Goal: Task Accomplishment & Management: Complete application form

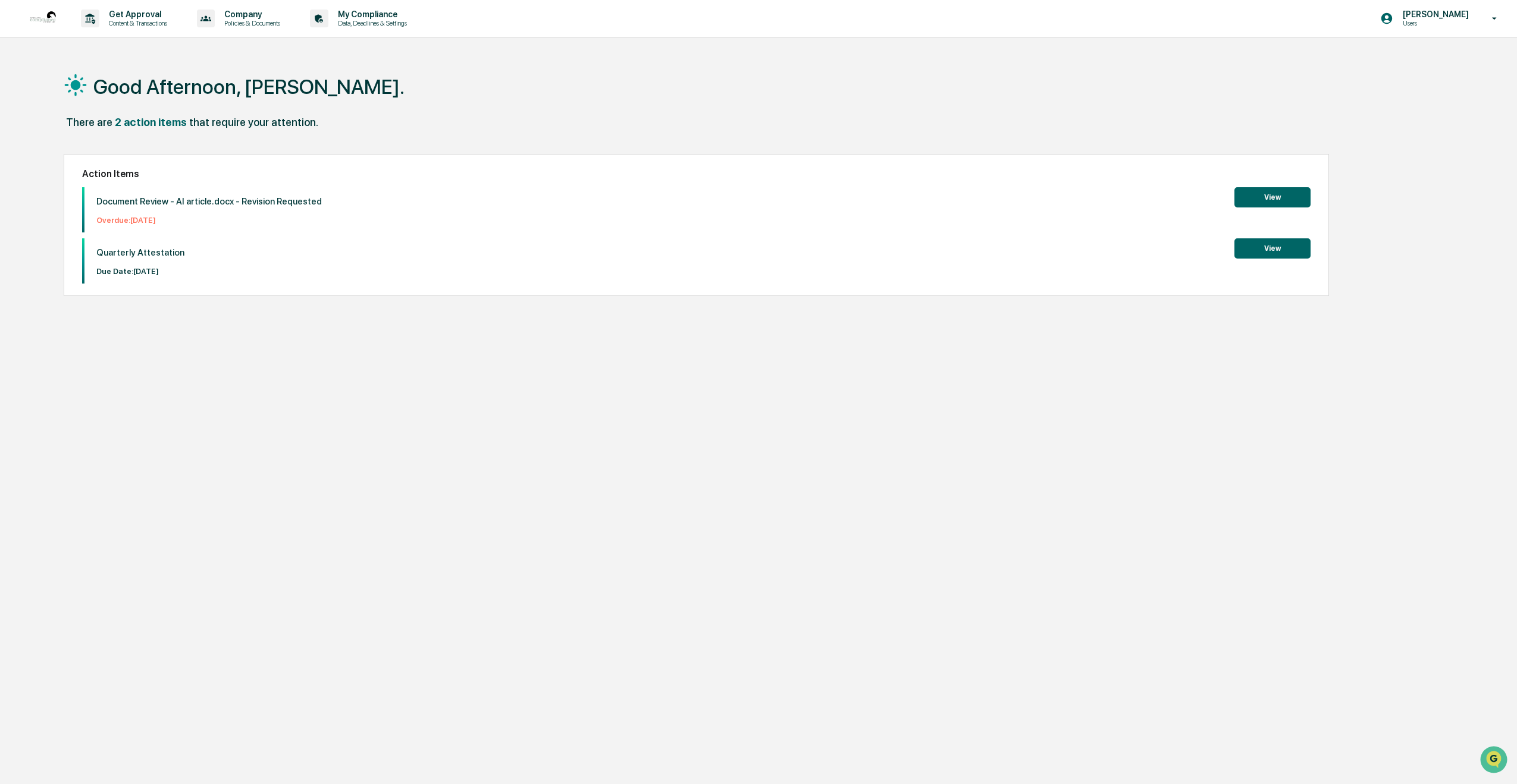
click at [1279, 253] on button "View" at bounding box center [1272, 248] width 76 height 20
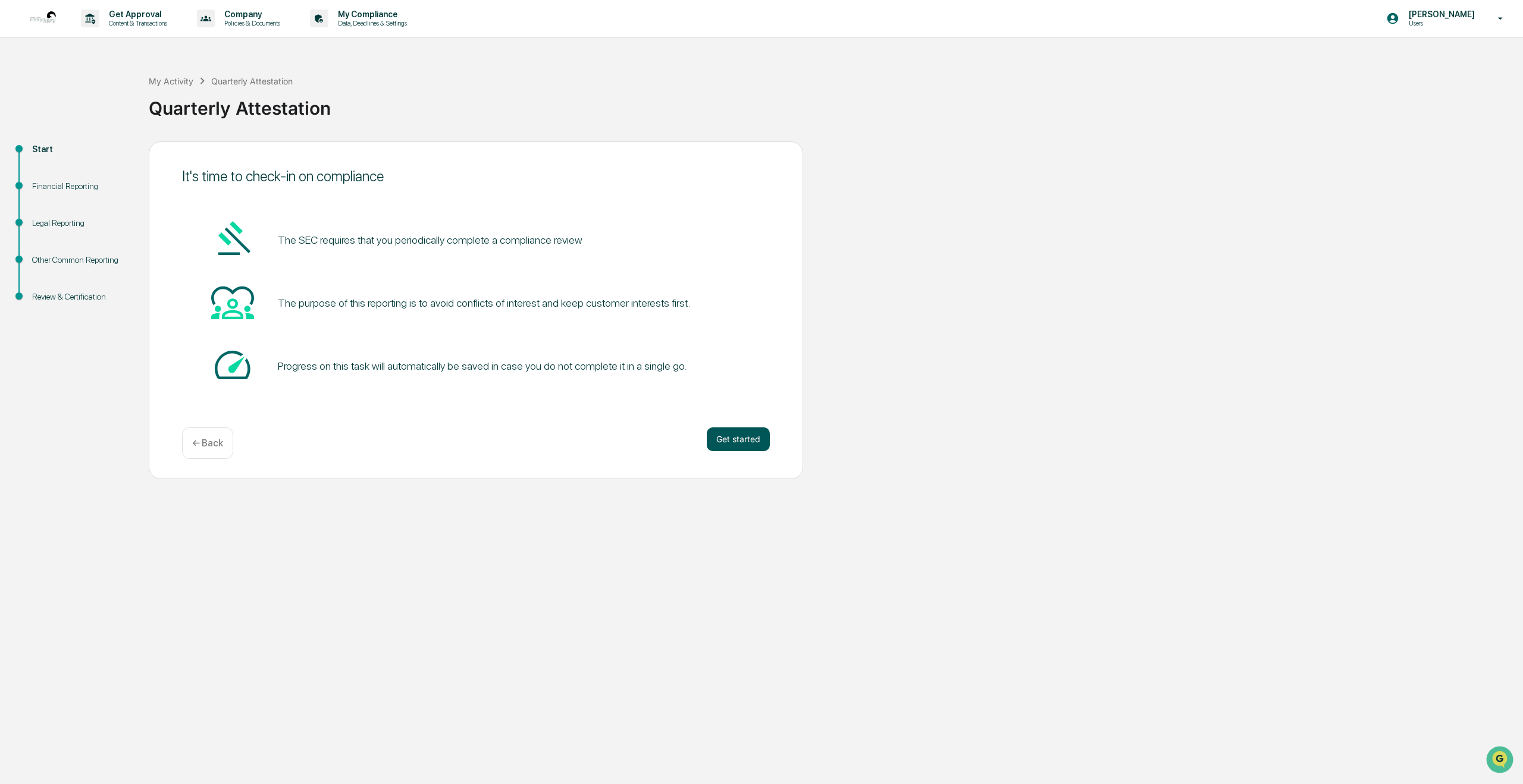
click at [745, 439] on button "Get started" at bounding box center [738, 439] width 63 height 24
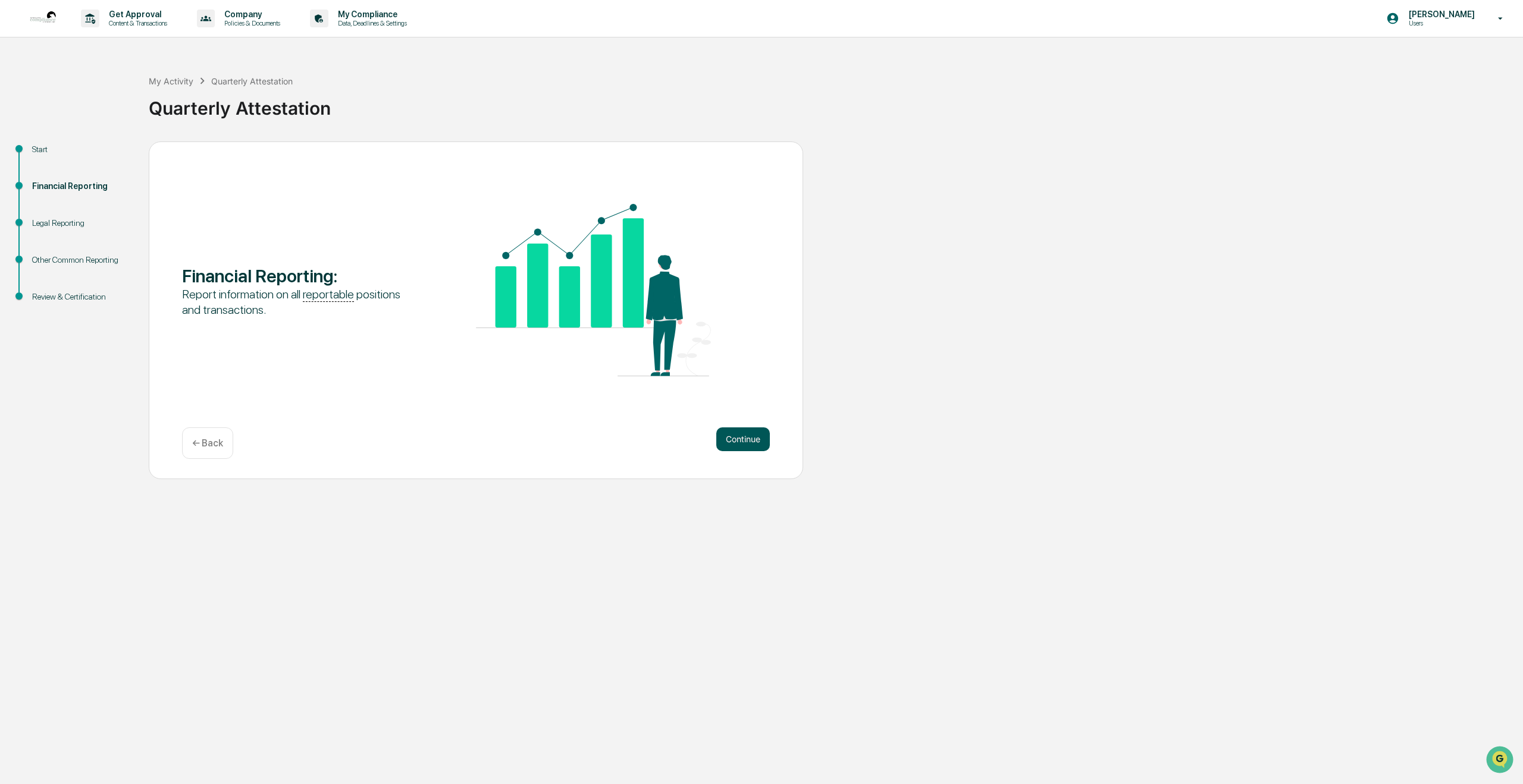
click at [745, 440] on button "Continue" at bounding box center [743, 439] width 53 height 24
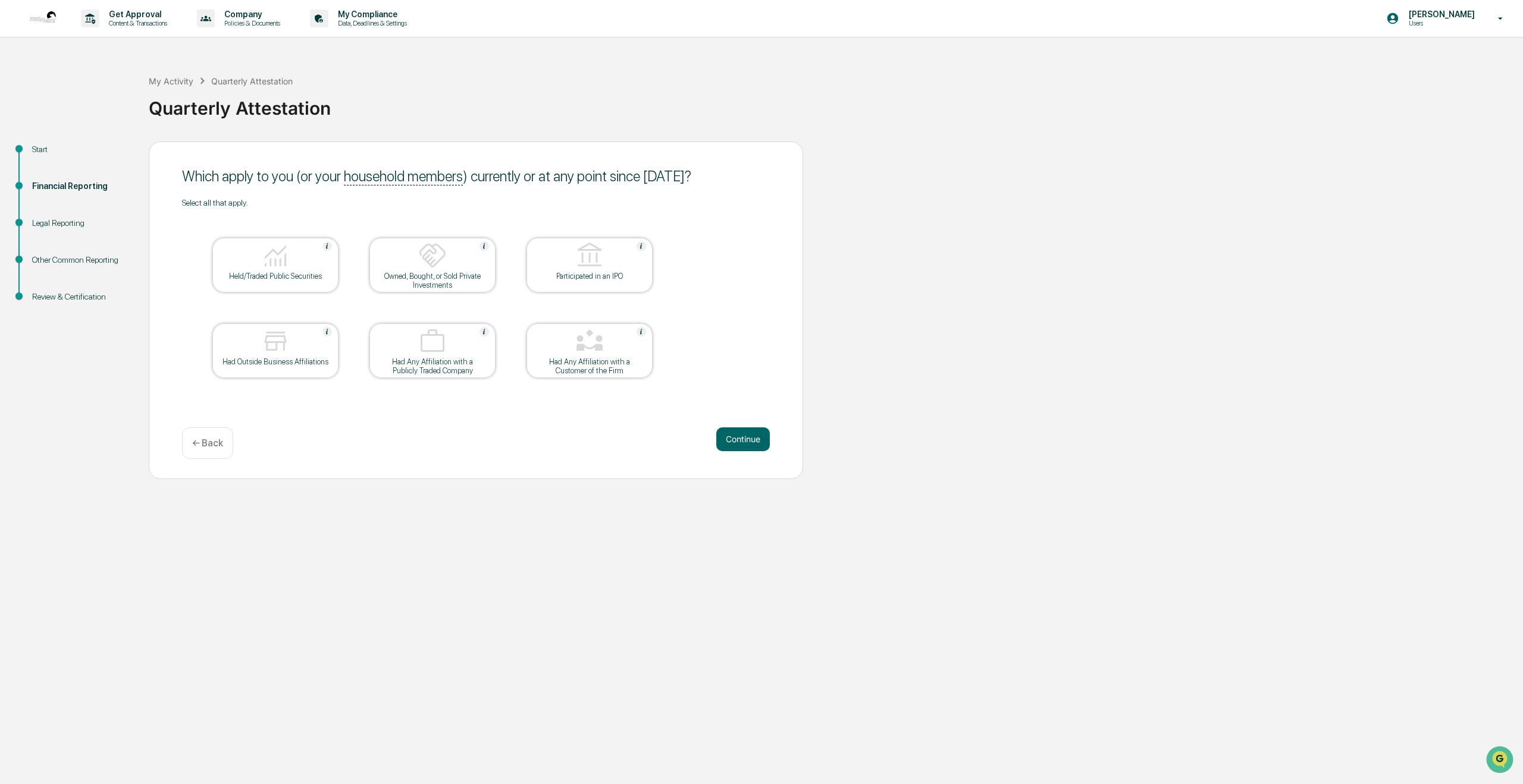
click at [271, 268] on img at bounding box center [275, 256] width 29 height 29
click at [740, 437] on button "Continue" at bounding box center [743, 439] width 53 height 24
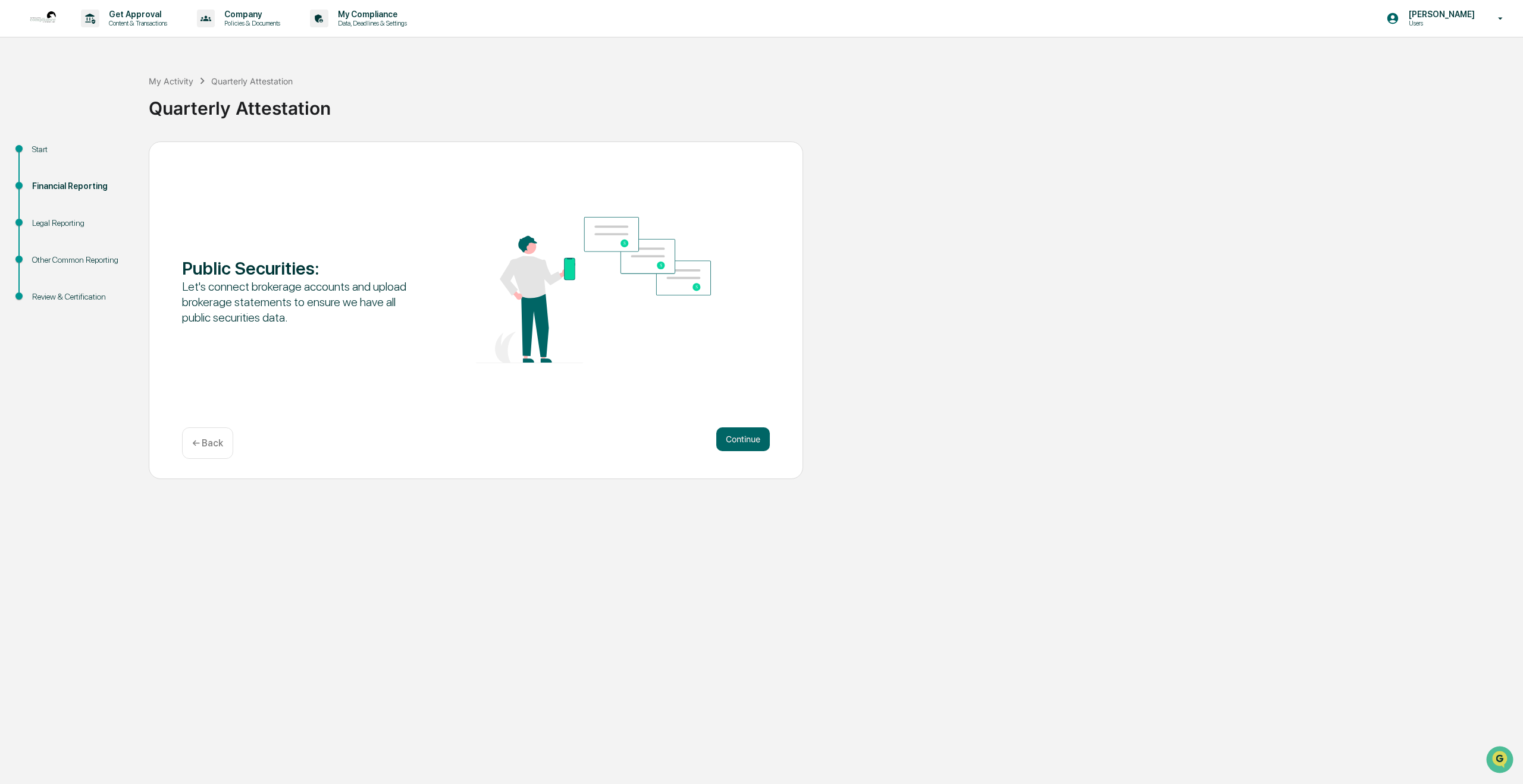
click at [740, 437] on button "Continue" at bounding box center [743, 439] width 53 height 24
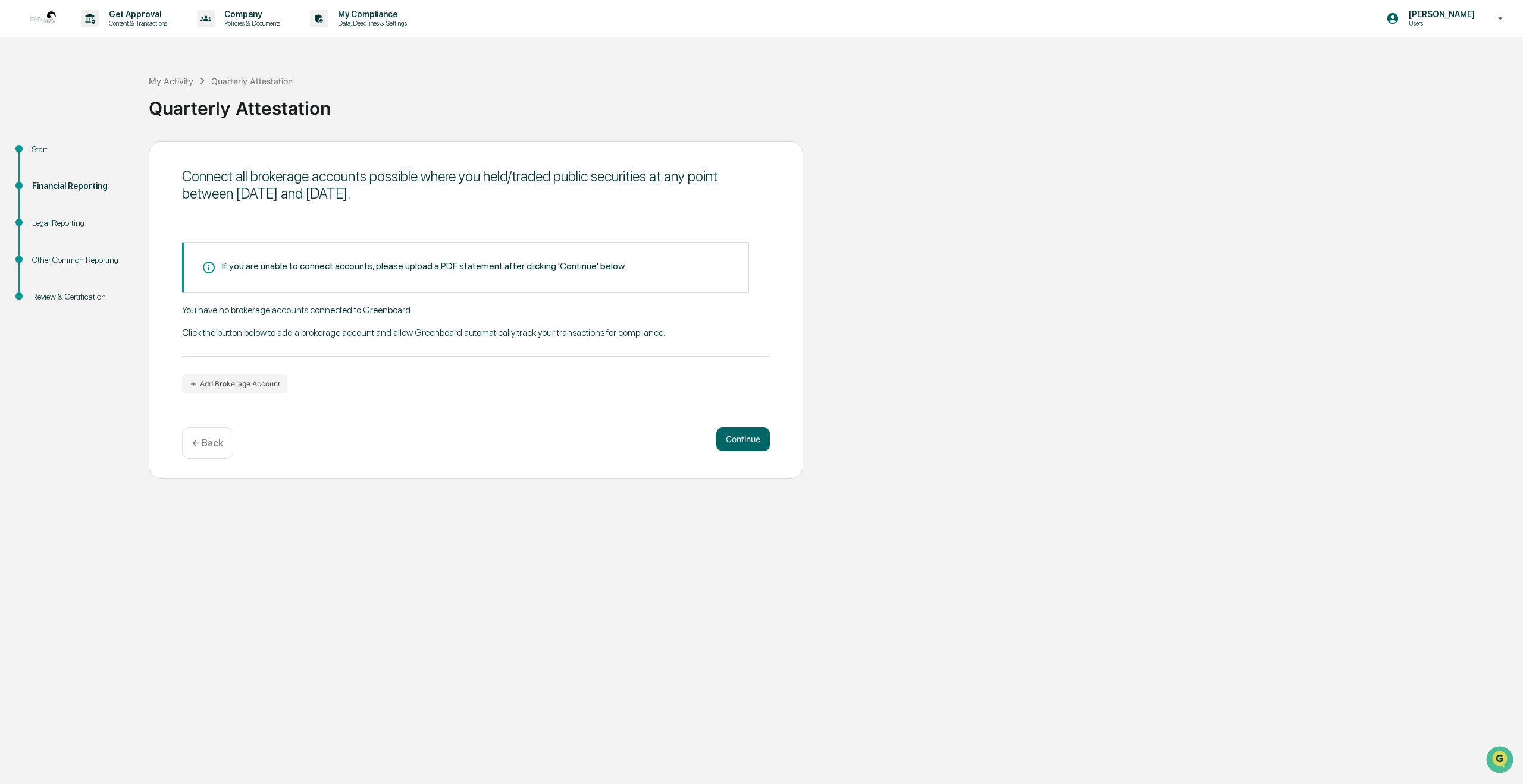
click at [207, 443] on p "← Back" at bounding box center [207, 443] width 31 height 11
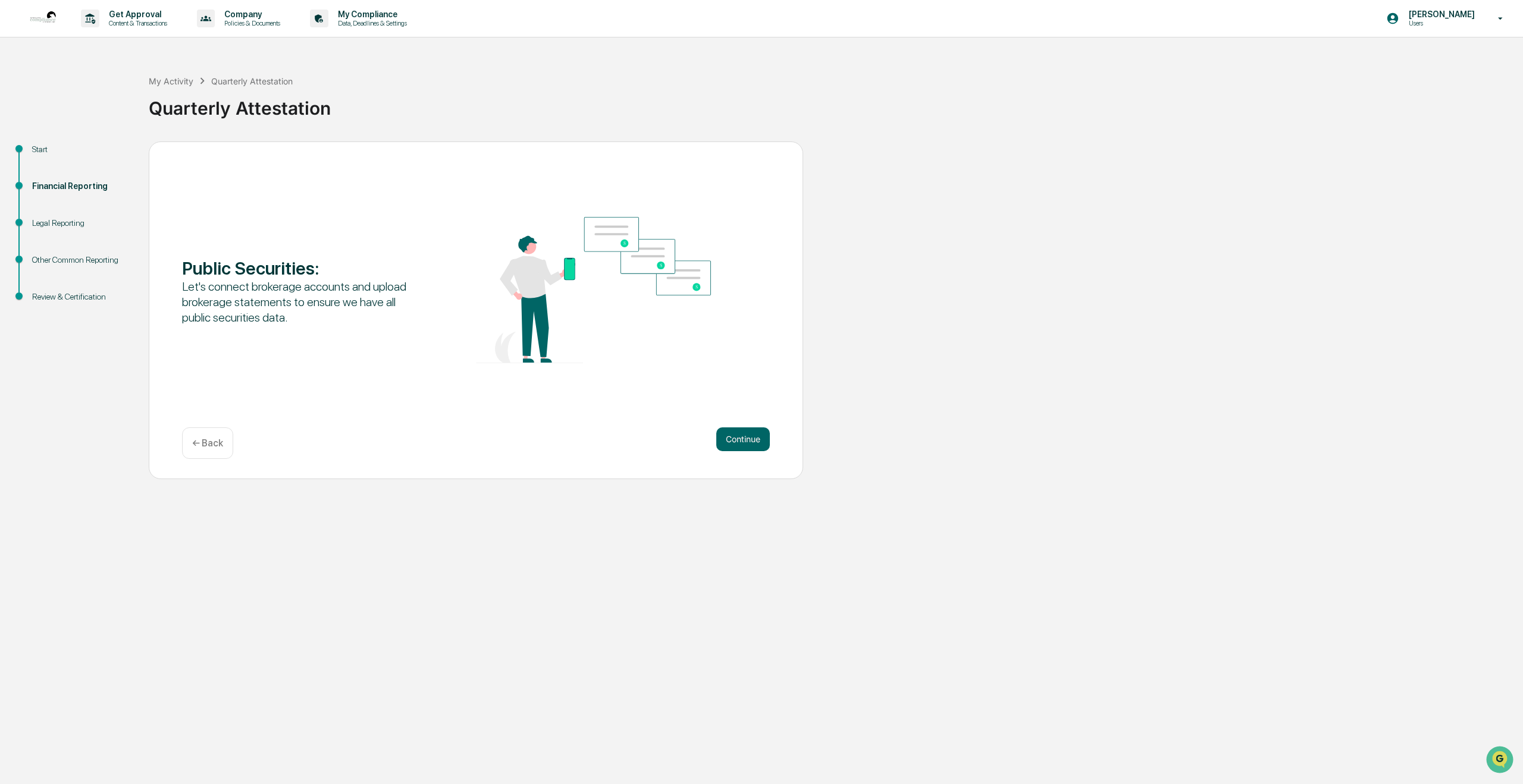
click at [207, 443] on p "← Back" at bounding box center [207, 443] width 31 height 11
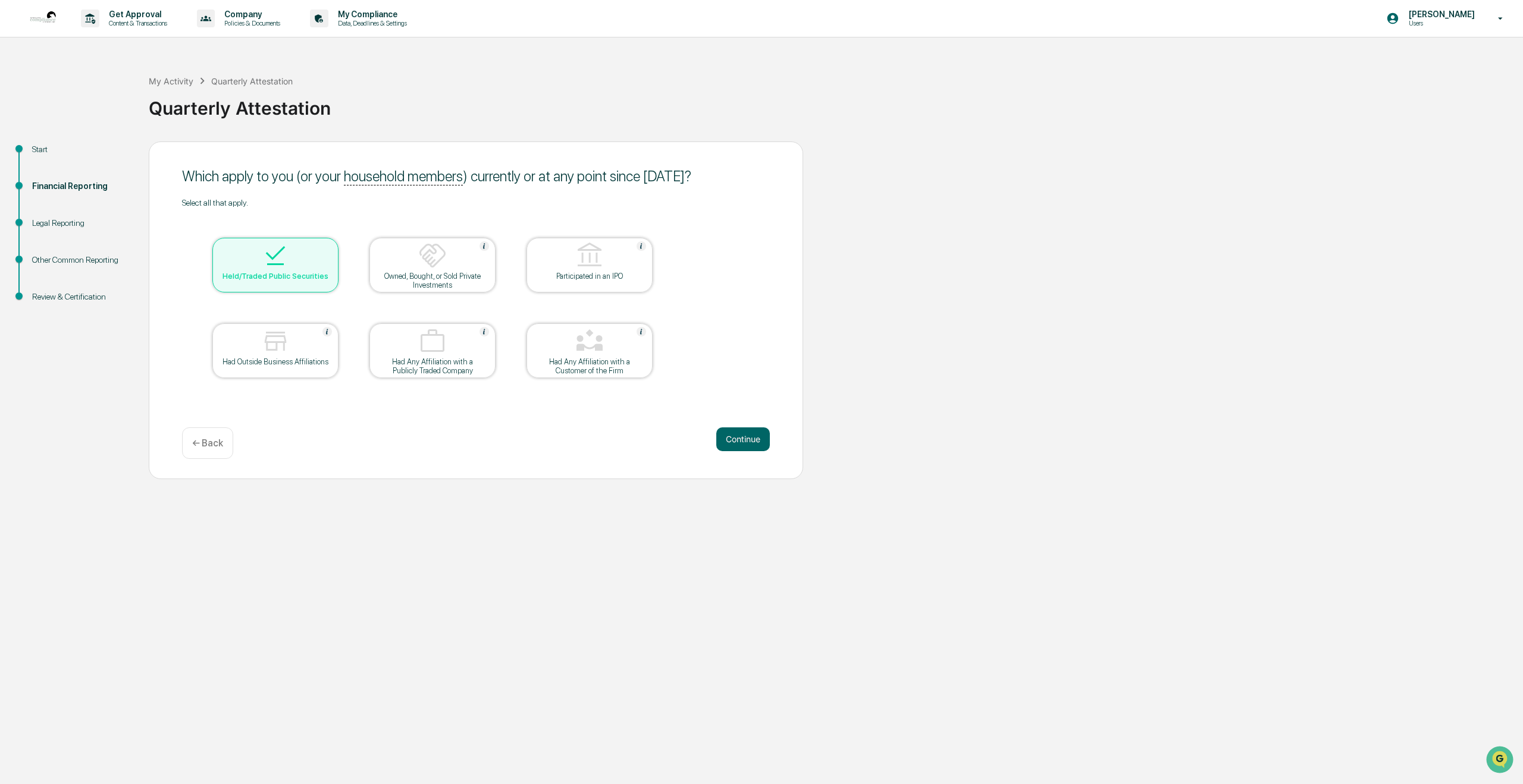
click at [279, 273] on div "Held/Traded Public Securities" at bounding box center [275, 276] width 107 height 9
click at [748, 437] on button "Continue" at bounding box center [743, 439] width 53 height 24
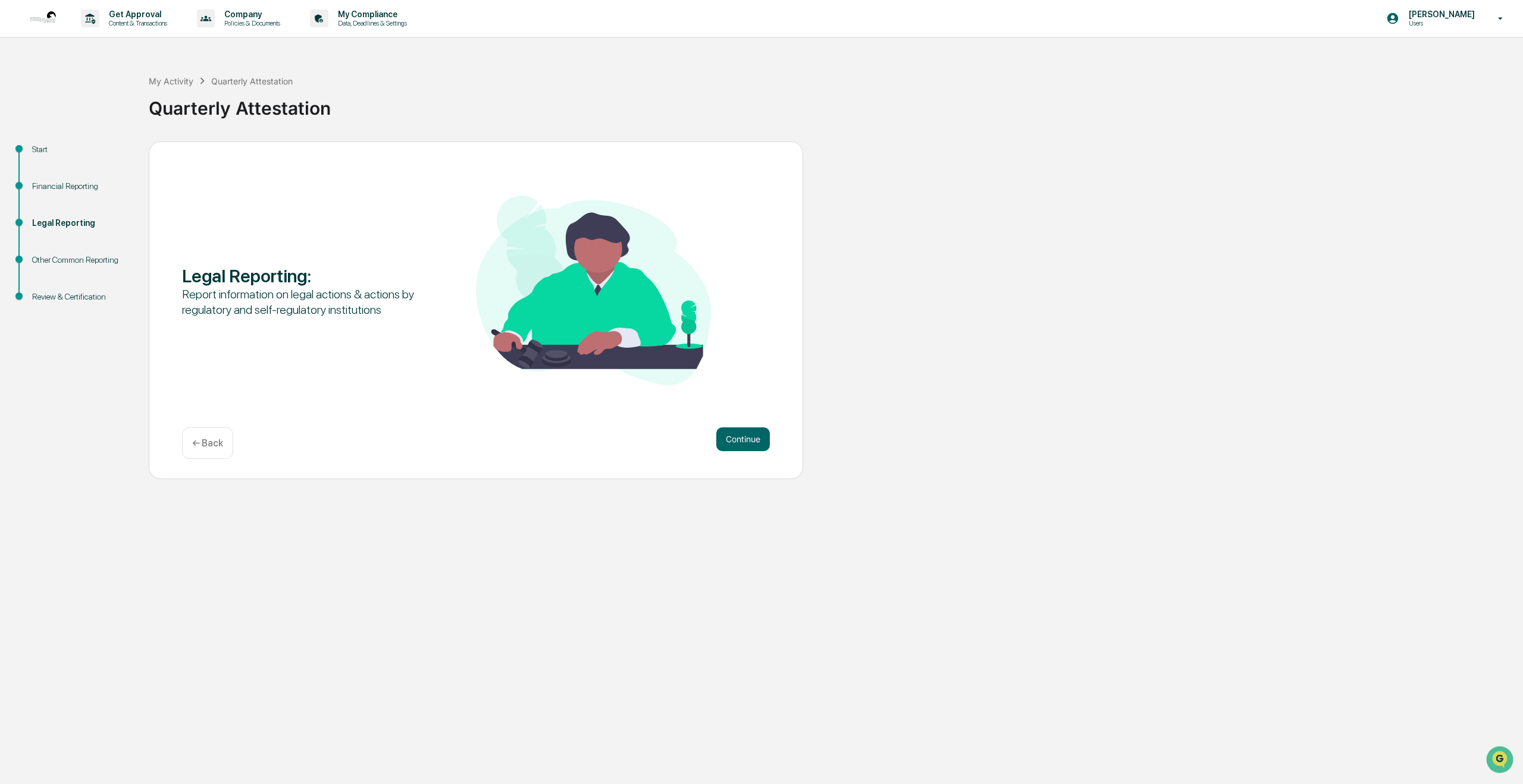
click at [748, 437] on button "Continue" at bounding box center [743, 439] width 53 height 24
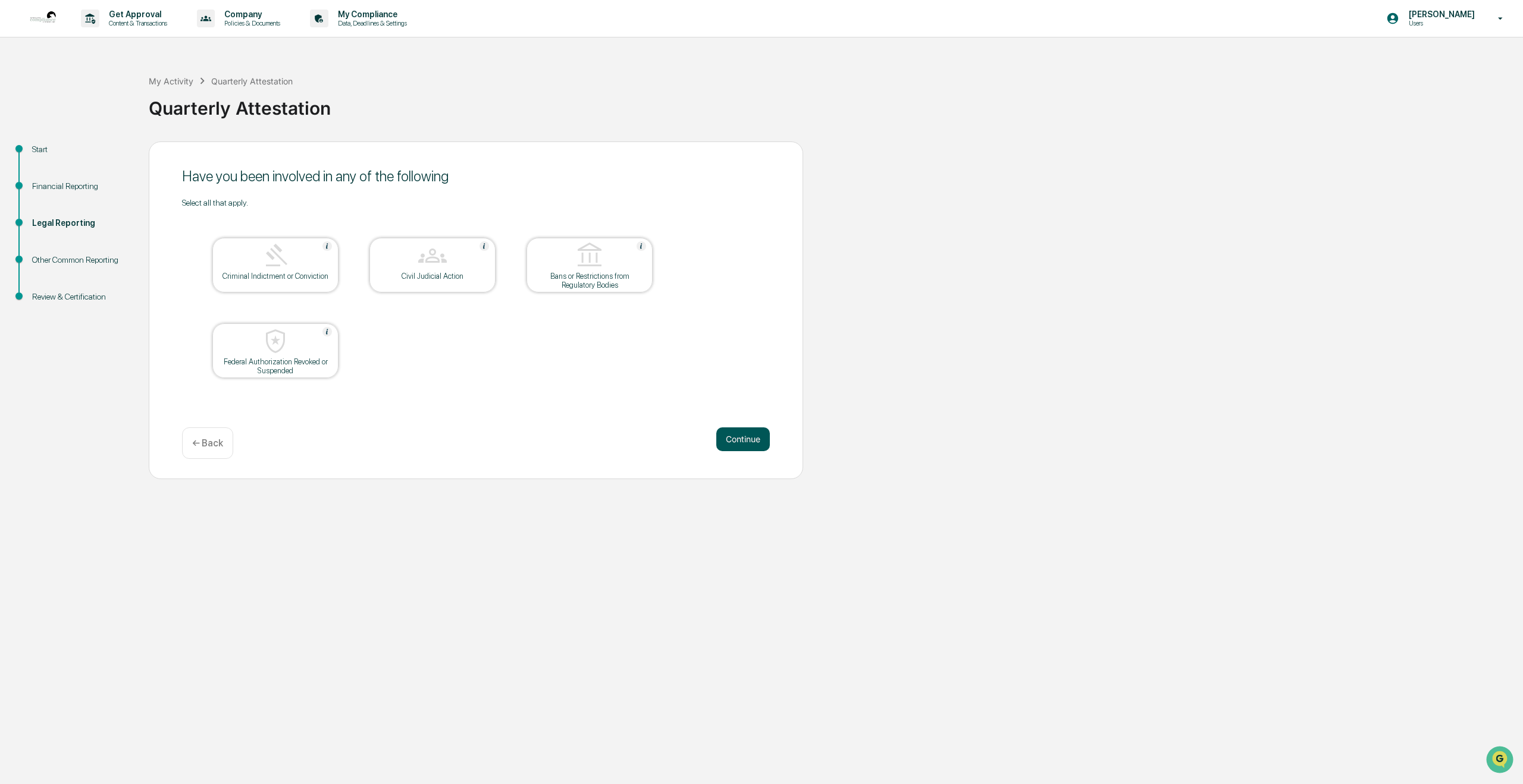
click at [739, 437] on button "Continue" at bounding box center [743, 439] width 53 height 24
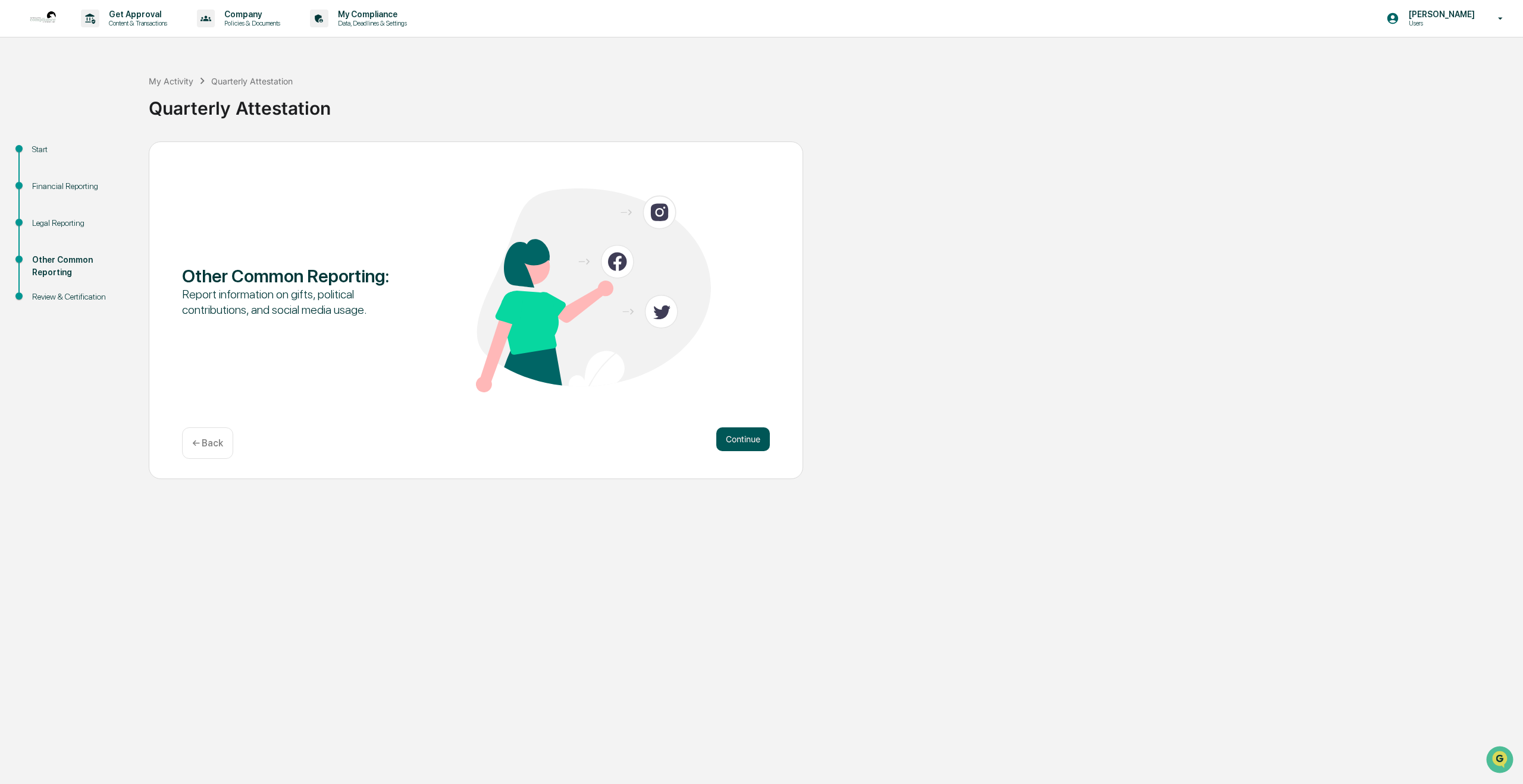
click at [739, 437] on button "Continue" at bounding box center [743, 439] width 53 height 24
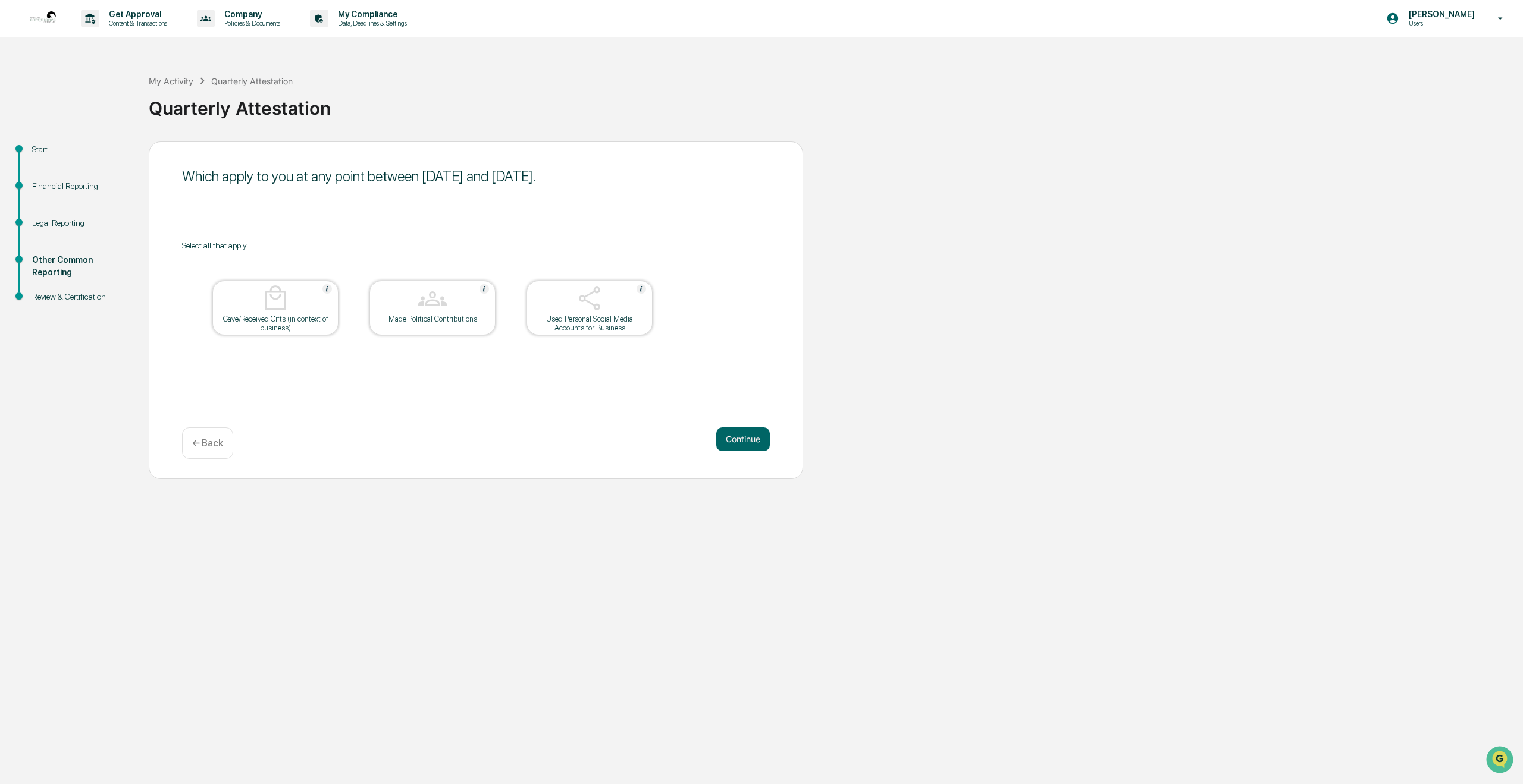
click at [739, 437] on button "Continue" at bounding box center [743, 439] width 53 height 24
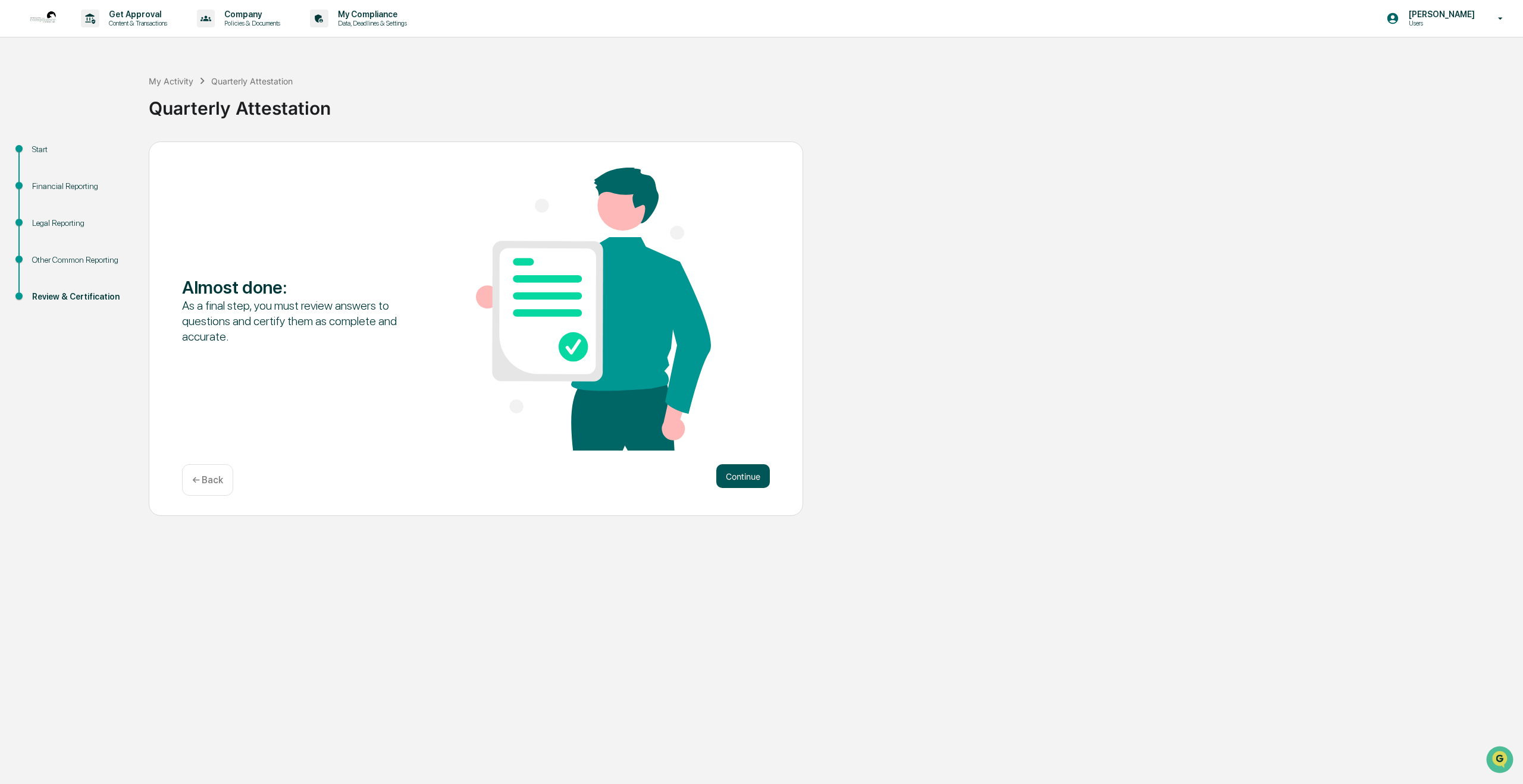
click at [740, 473] on button "Continue" at bounding box center [743, 476] width 53 height 24
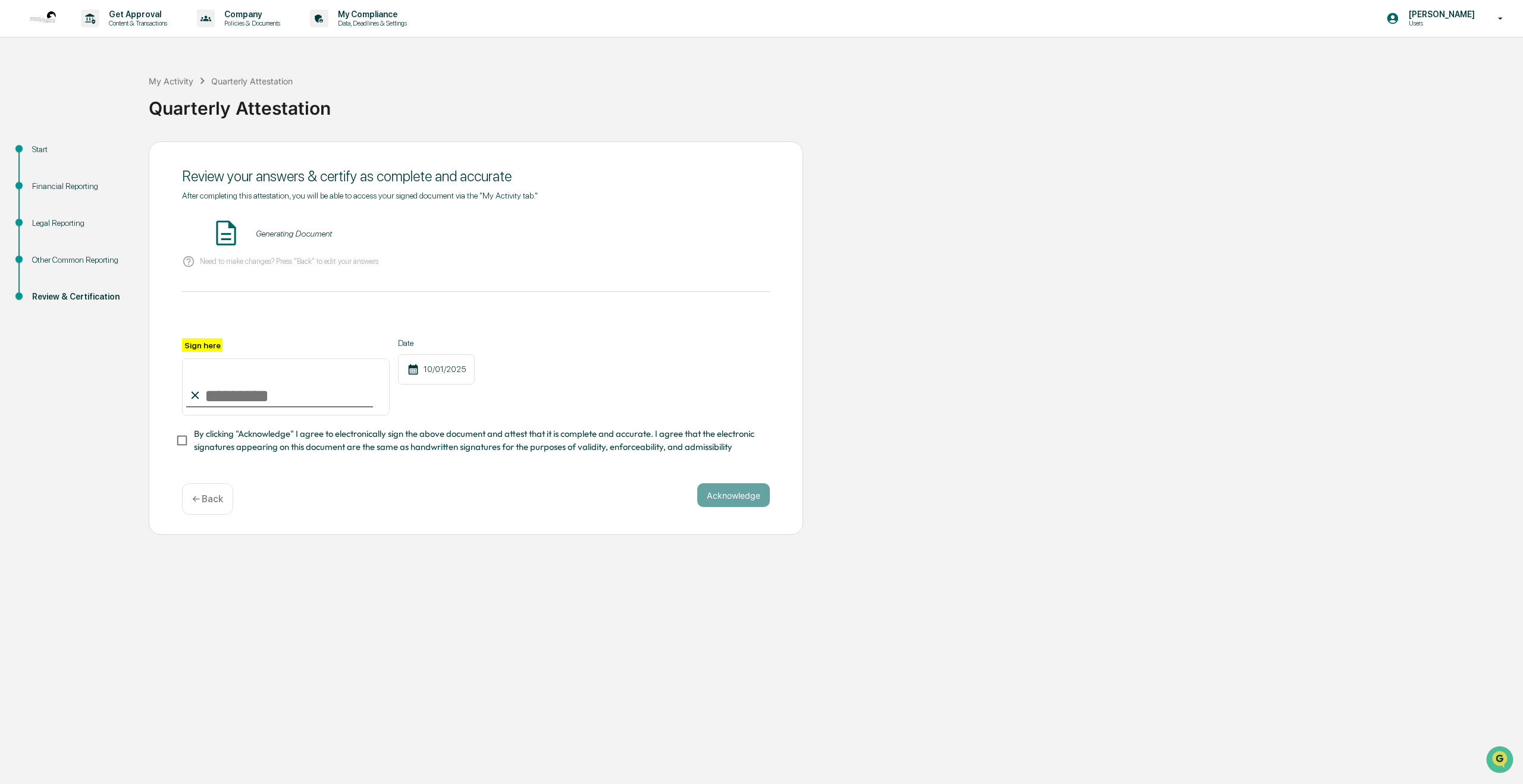
click at [205, 392] on input "Sign here" at bounding box center [285, 387] width 207 height 57
type input "**********"
click at [745, 498] on button "Acknowledge" at bounding box center [734, 495] width 73 height 24
click at [700, 236] on button "VIEW" at bounding box center [702, 233] width 77 height 20
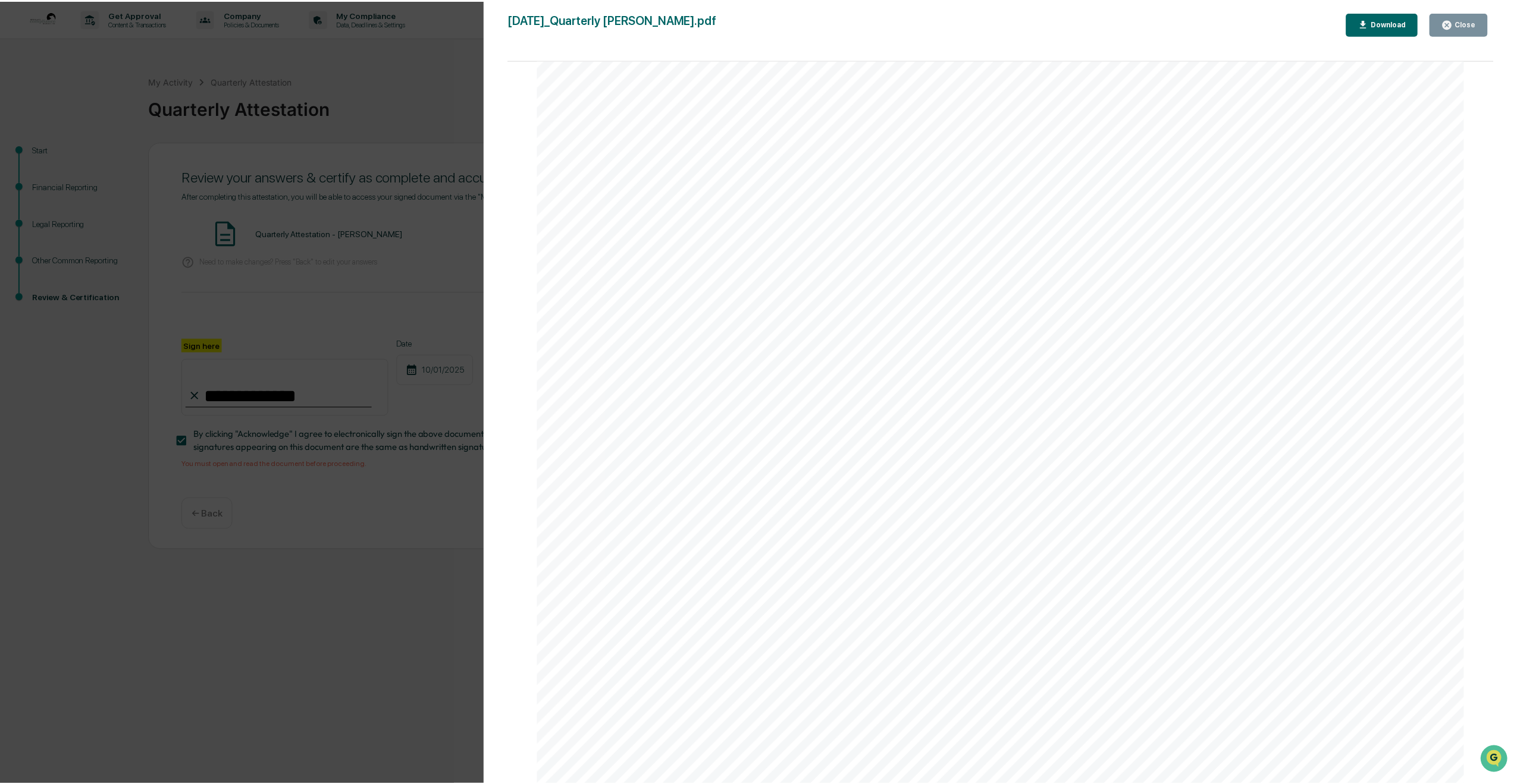
scroll to position [4679, 0]
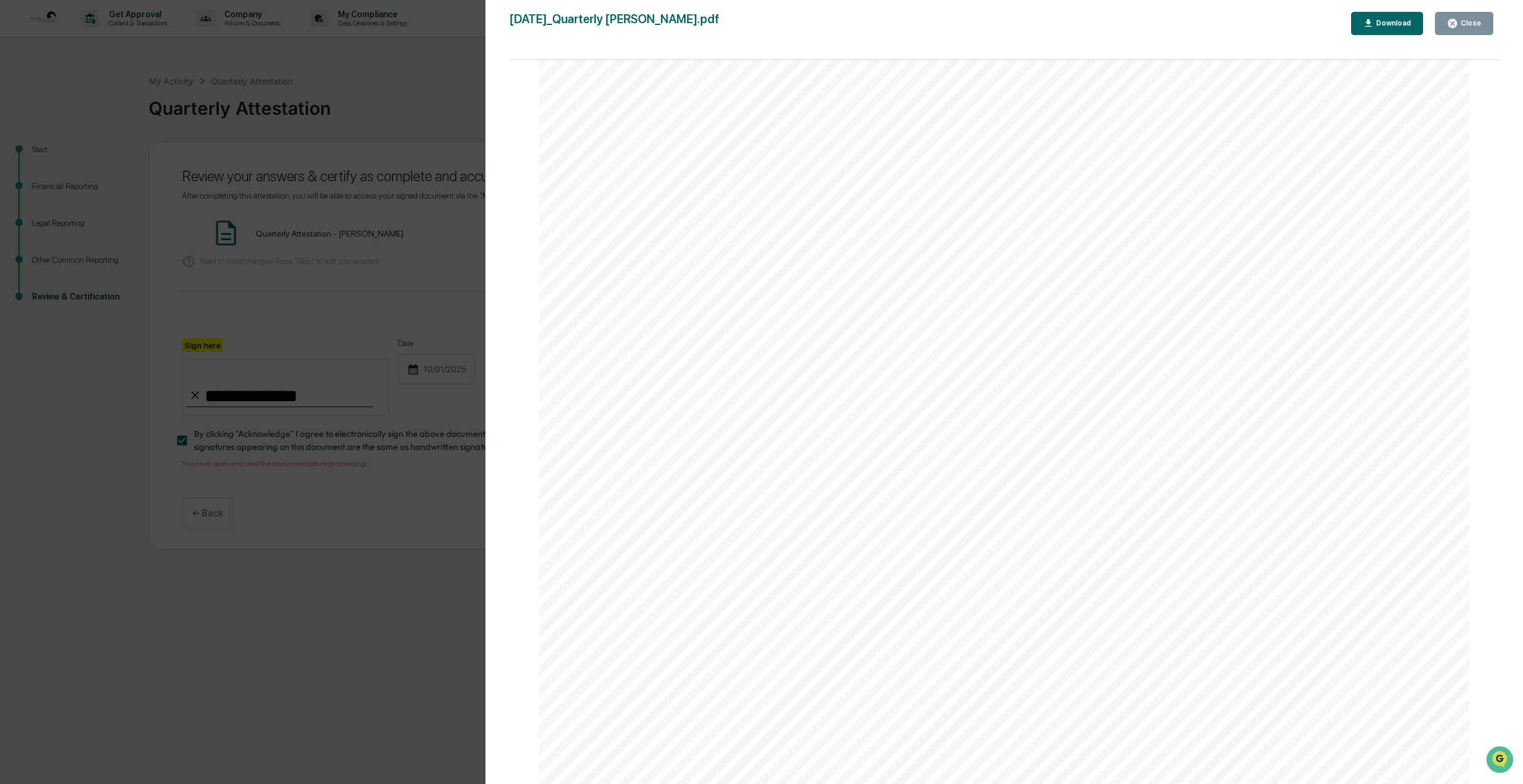
click at [1464, 29] on button "Close" at bounding box center [1464, 24] width 58 height 23
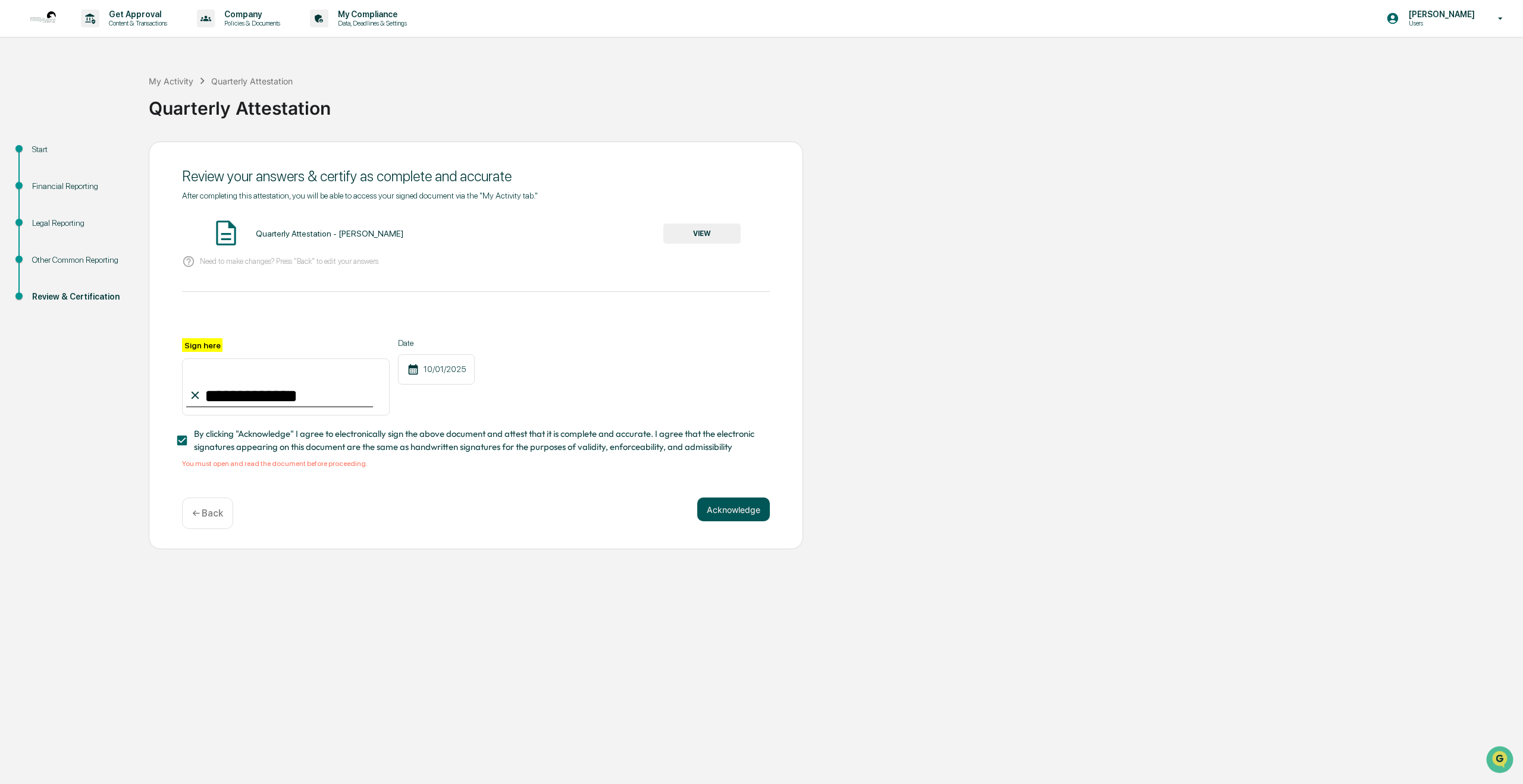
click at [735, 513] on button "Acknowledge" at bounding box center [734, 510] width 73 height 24
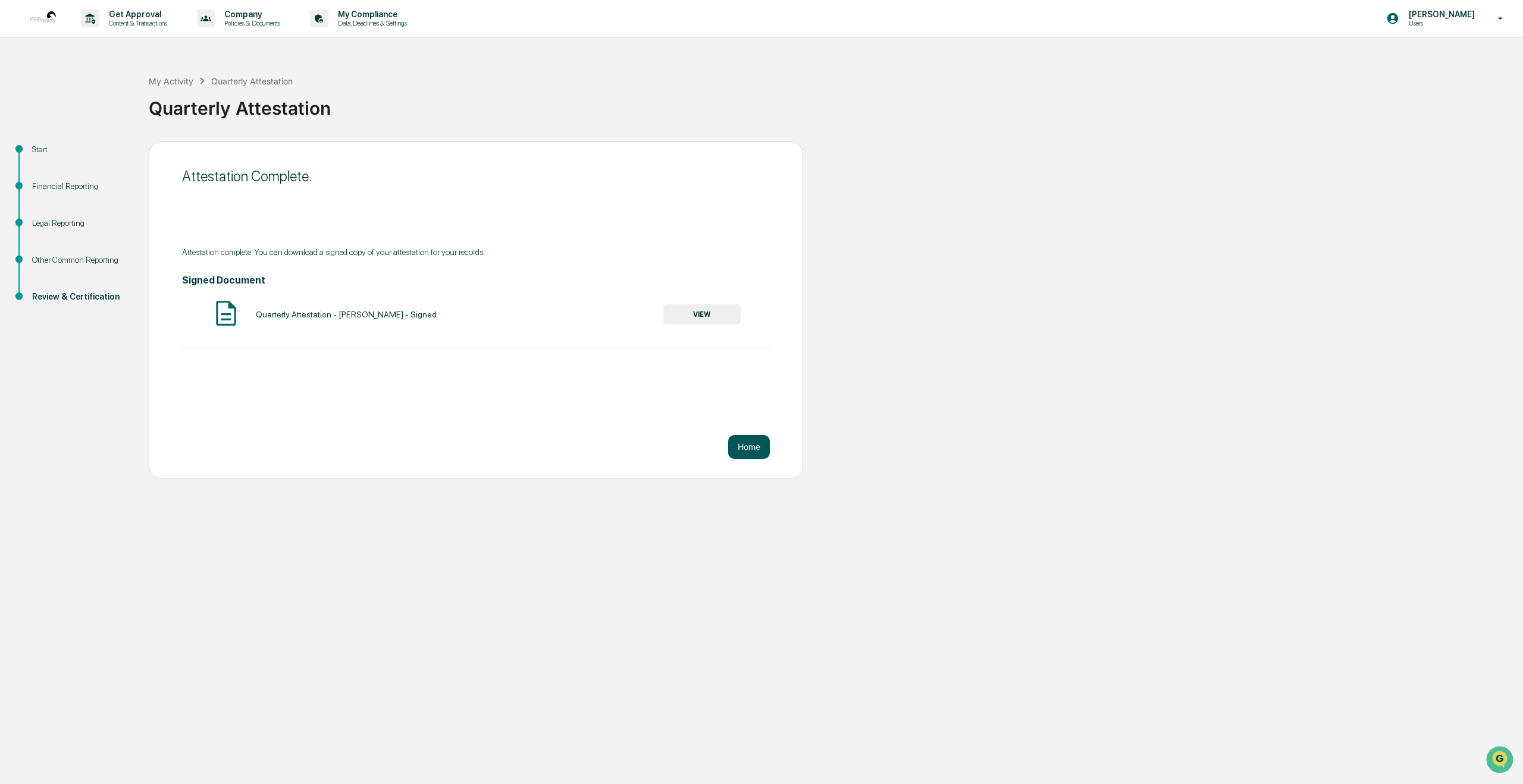
click at [744, 446] on button "Home" at bounding box center [748, 446] width 42 height 24
